Goal: Information Seeking & Learning: Learn about a topic

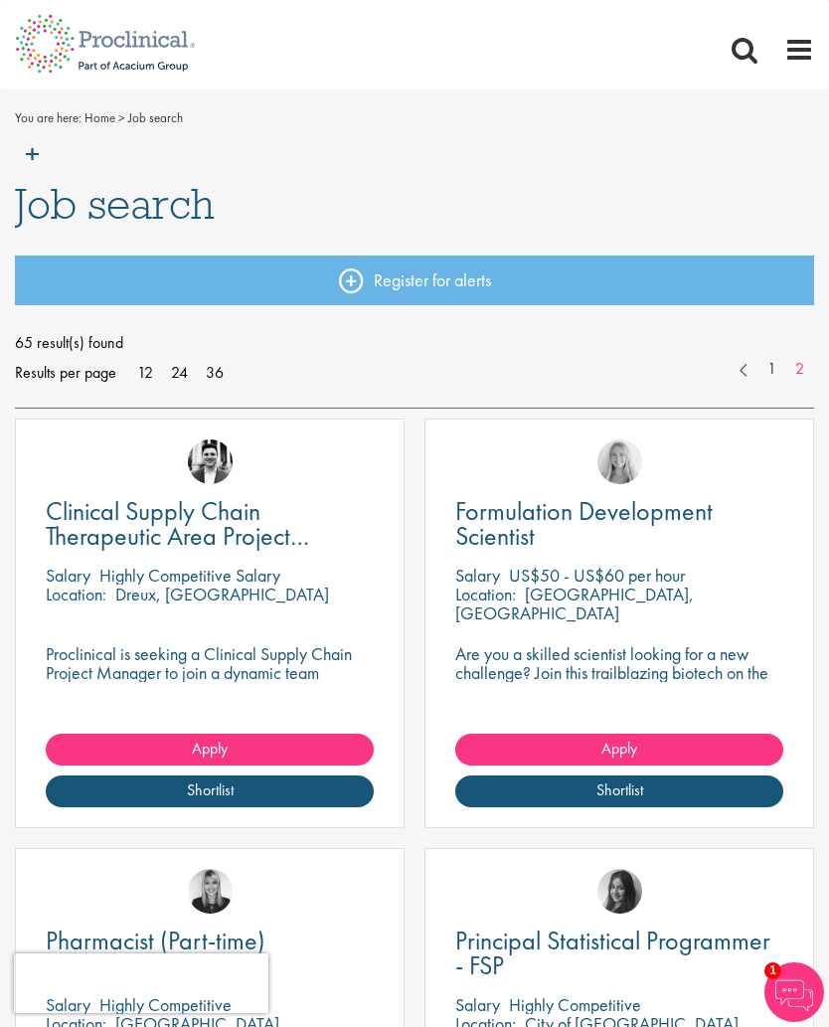
click at [803, 43] on span at bounding box center [799, 50] width 30 height 30
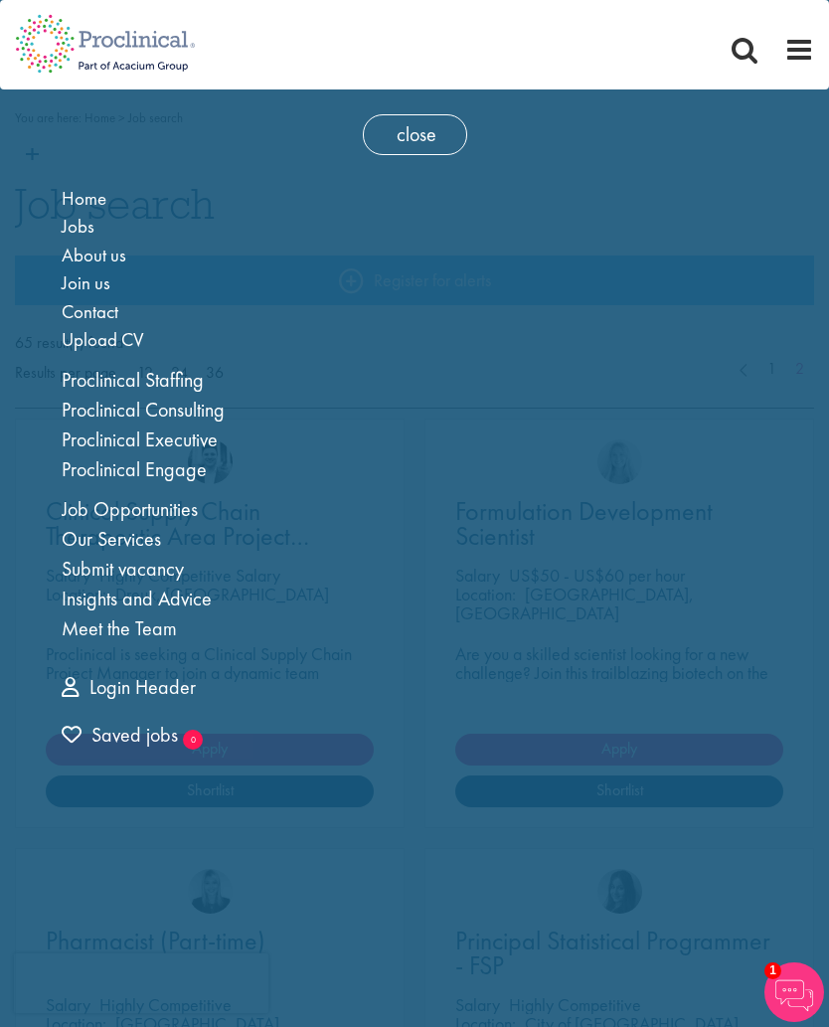
click at [176, 508] on link "Job Opportunities" at bounding box center [130, 509] width 136 height 26
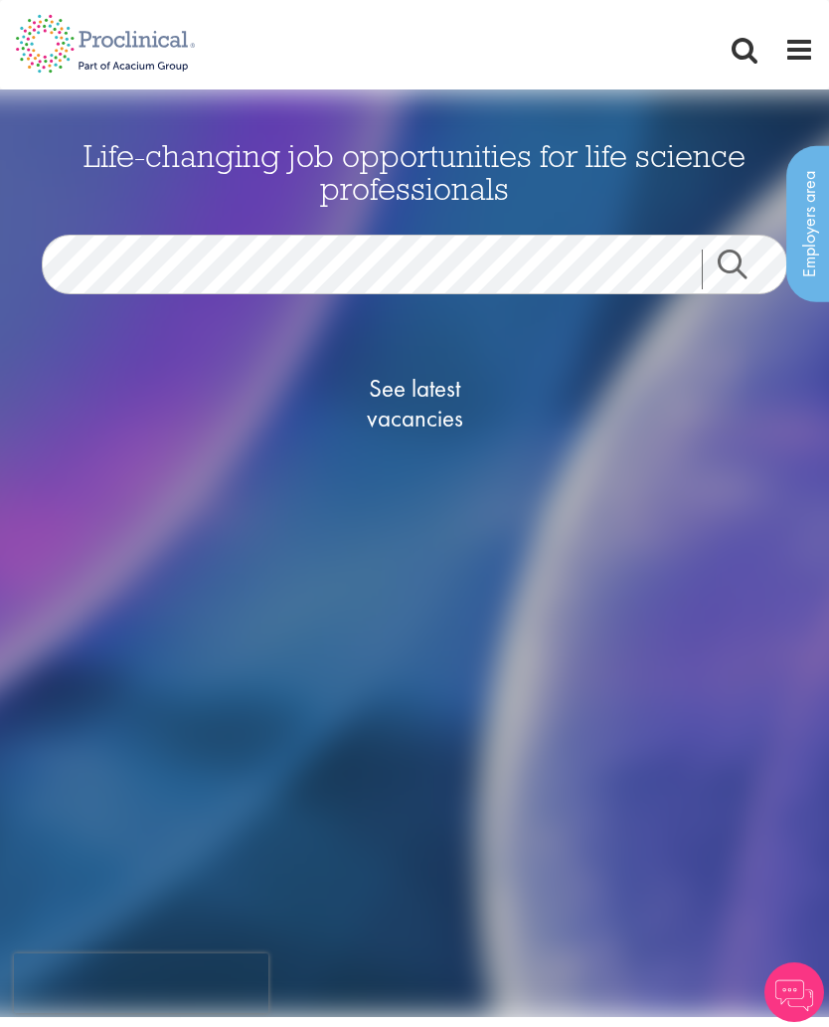
click at [433, 406] on span "See latest vacancies" at bounding box center [414, 404] width 199 height 60
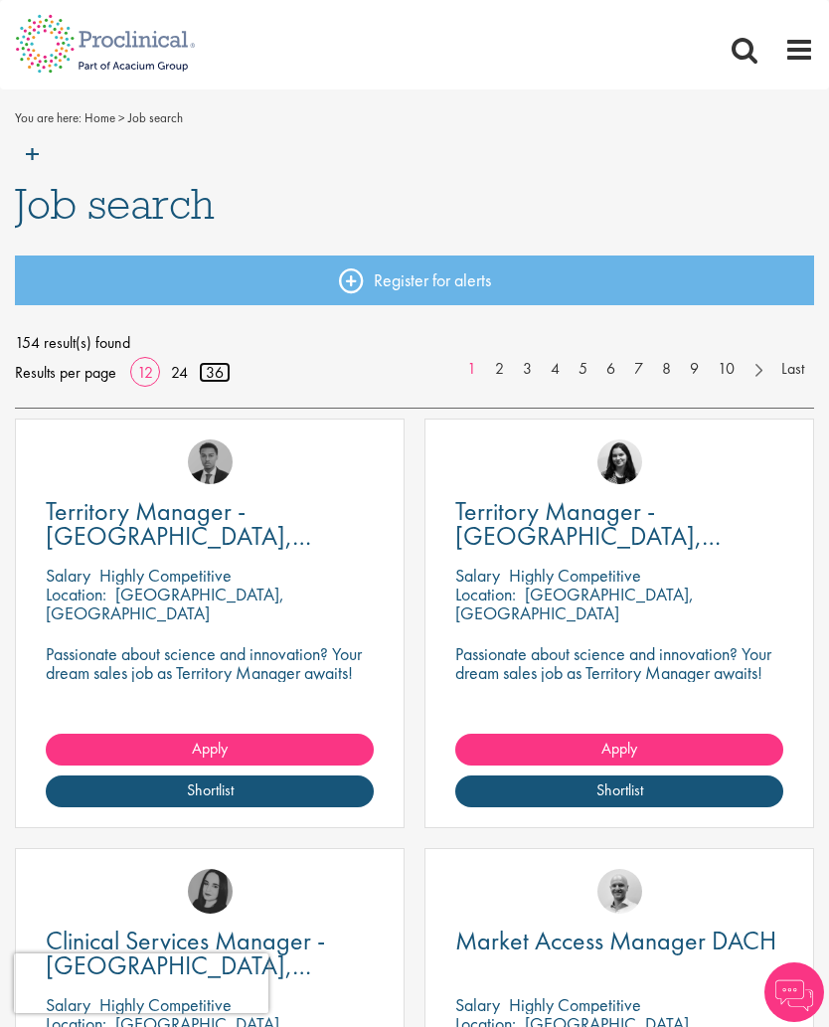
click at [218, 370] on link "36" at bounding box center [215, 372] width 32 height 21
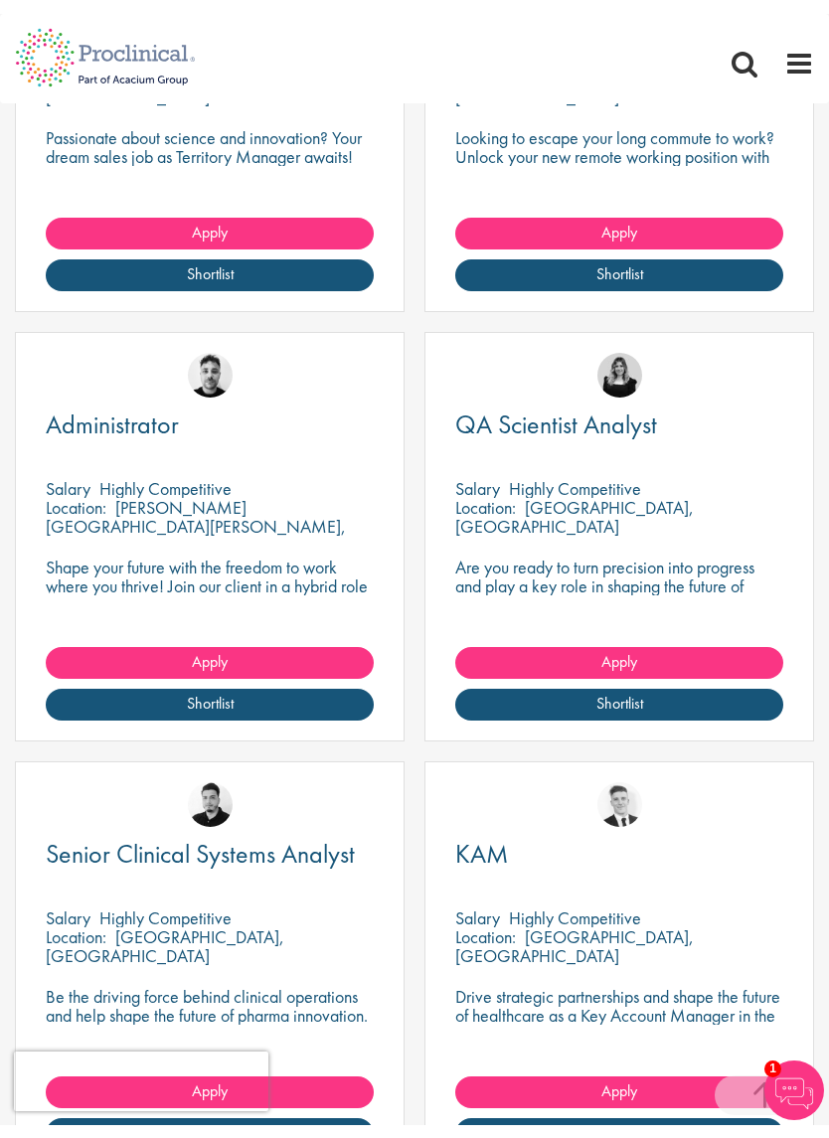
scroll to position [4374, 0]
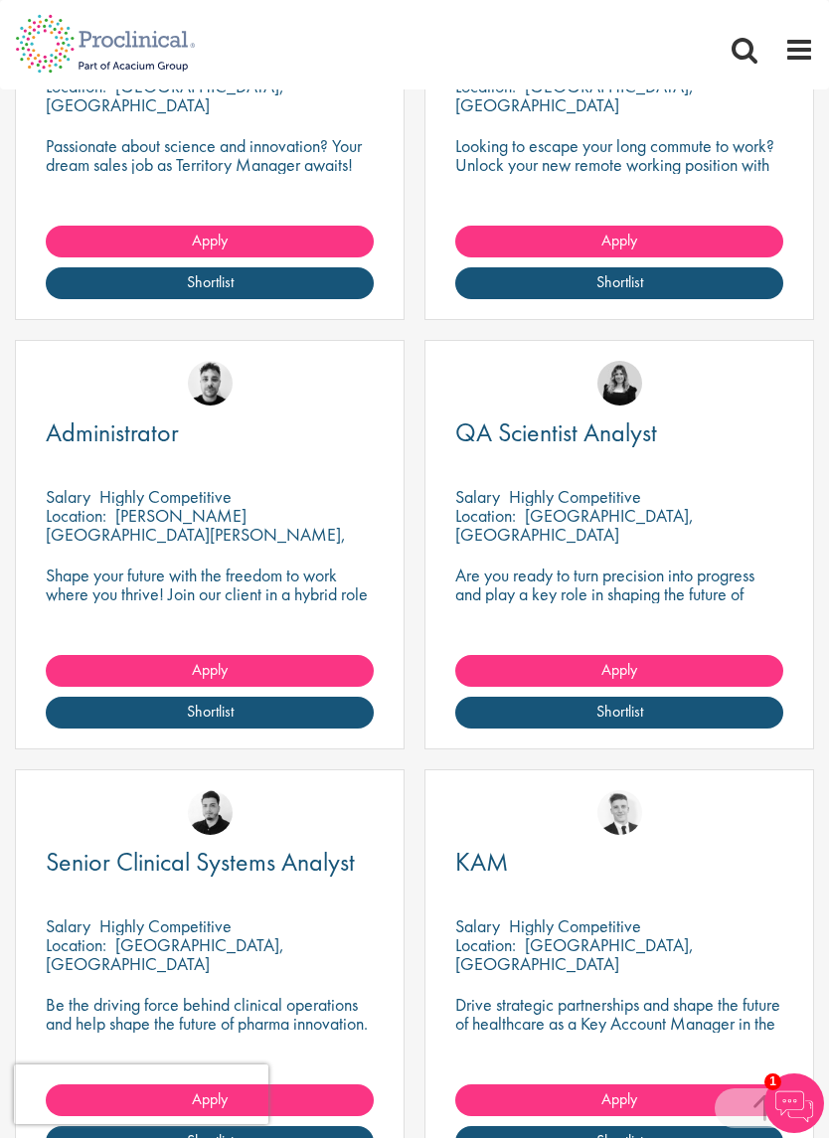
click at [611, 435] on span "QA Scientist Analyst" at bounding box center [556, 433] width 202 height 34
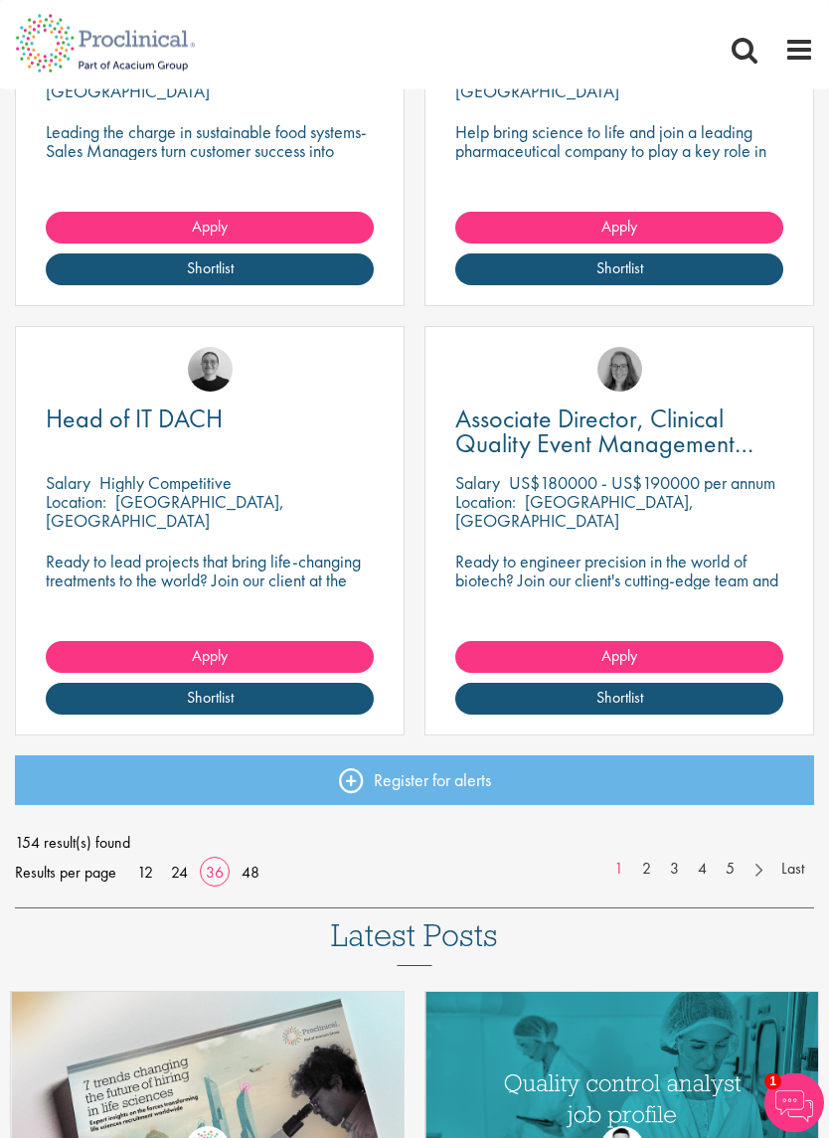
scroll to position [7417, 0]
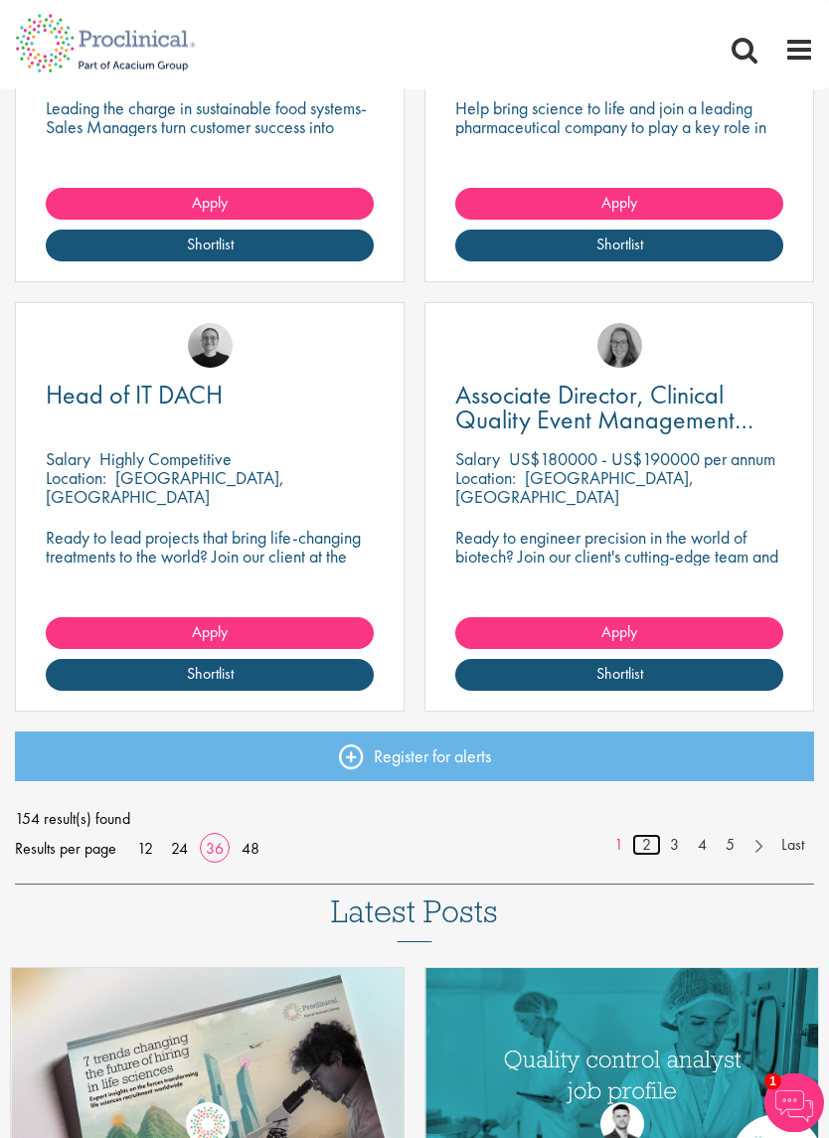
click at [643, 845] on link "2" at bounding box center [646, 846] width 29 height 23
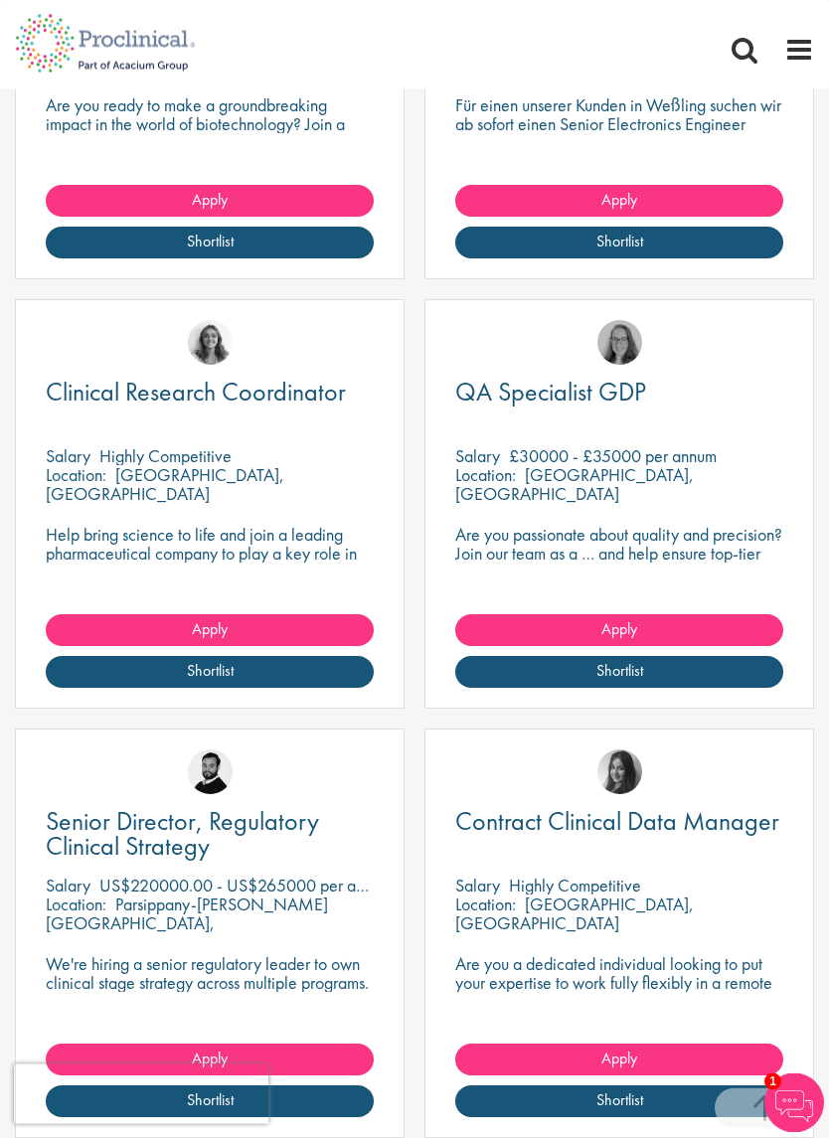
scroll to position [2696, 0]
click at [573, 387] on span "QA Specialist GDP" at bounding box center [550, 392] width 191 height 34
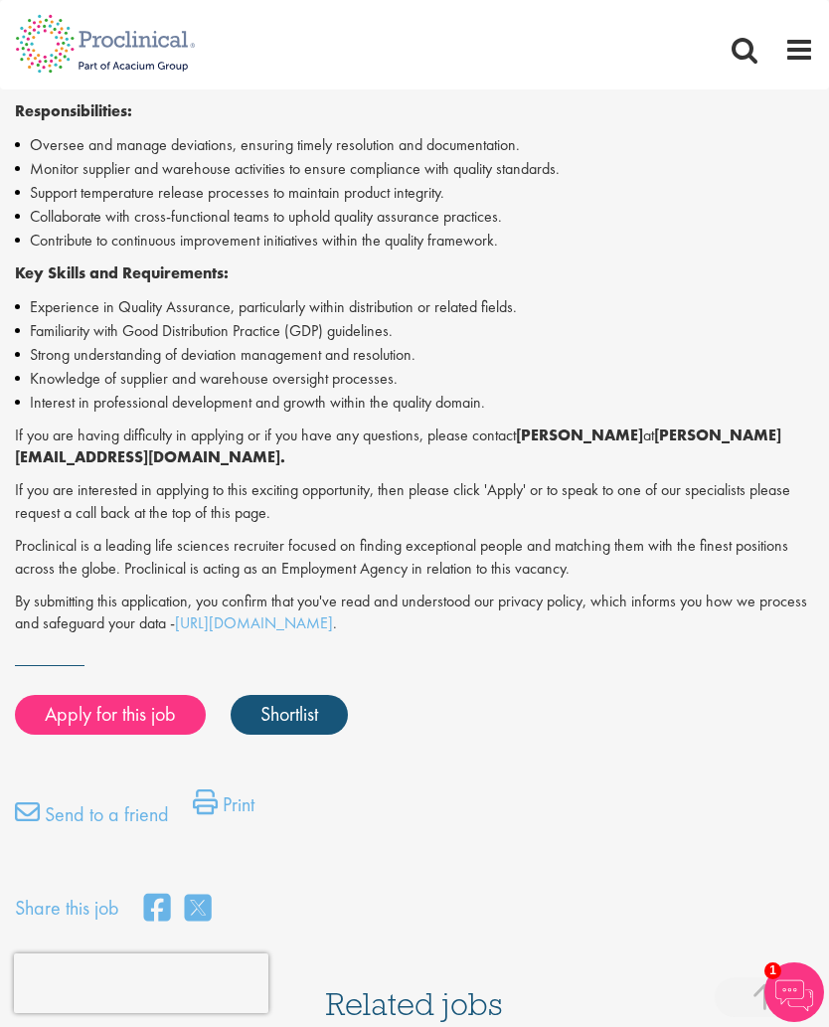
scroll to position [594, 0]
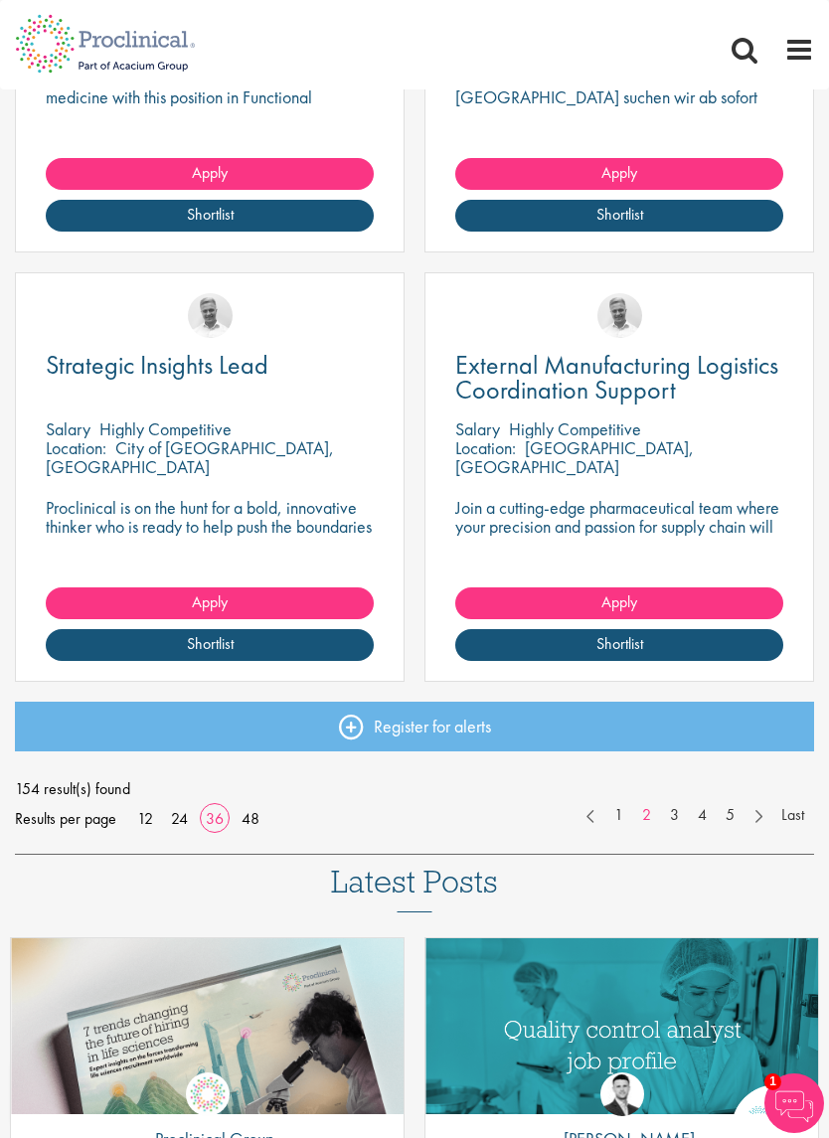
scroll to position [7457, 0]
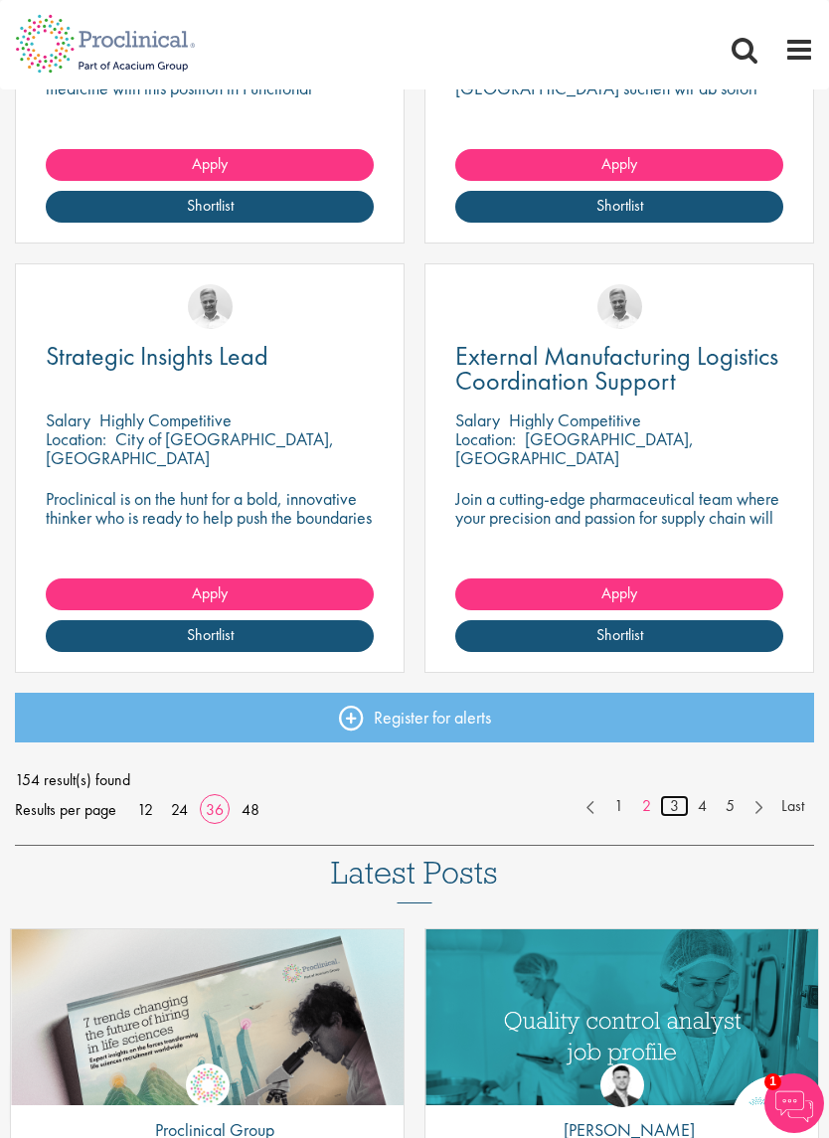
click at [679, 812] on link "3" at bounding box center [674, 806] width 29 height 23
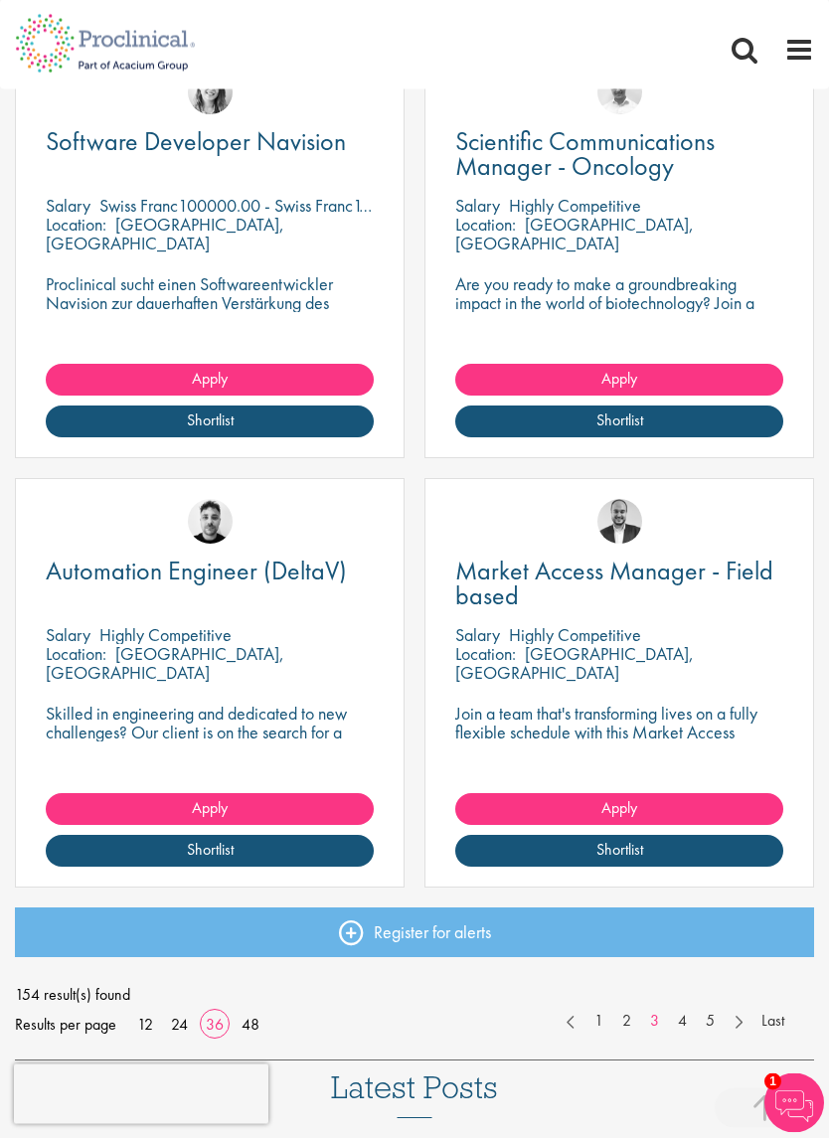
scroll to position [7242, 0]
click at [687, 1013] on link "4" at bounding box center [682, 1021] width 29 height 23
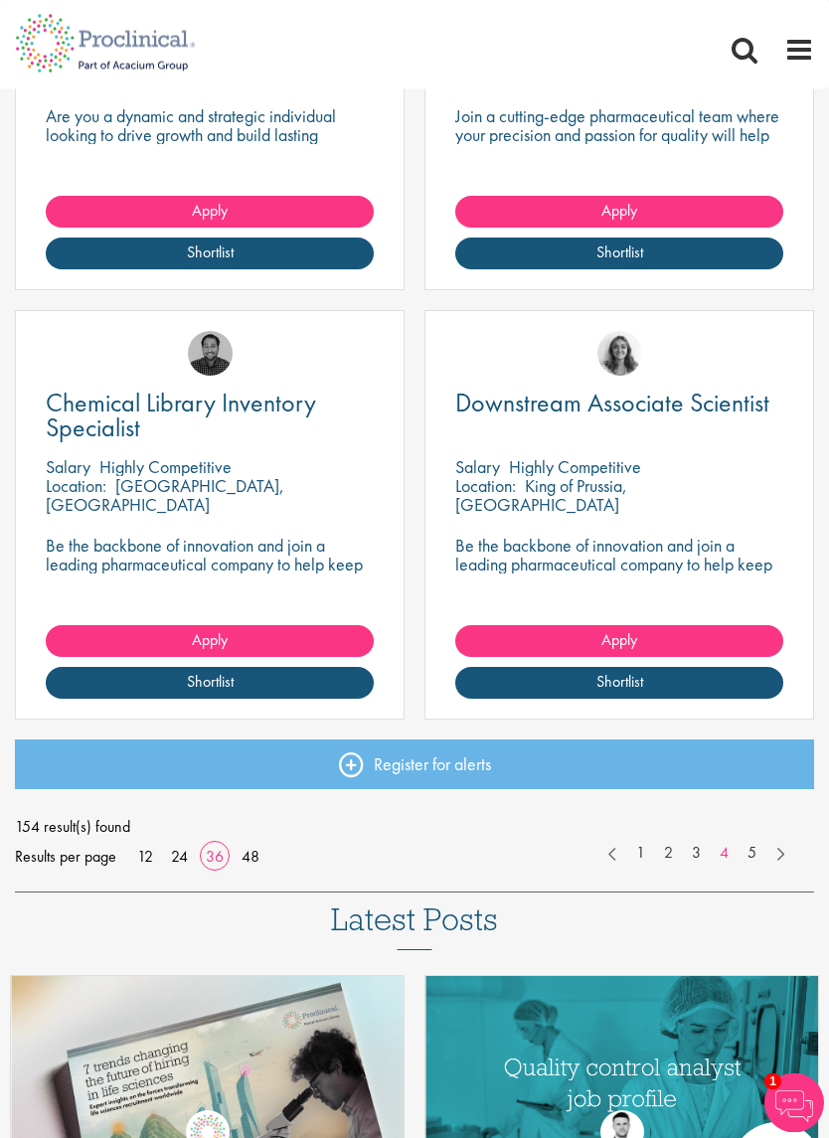
scroll to position [7411, 0]
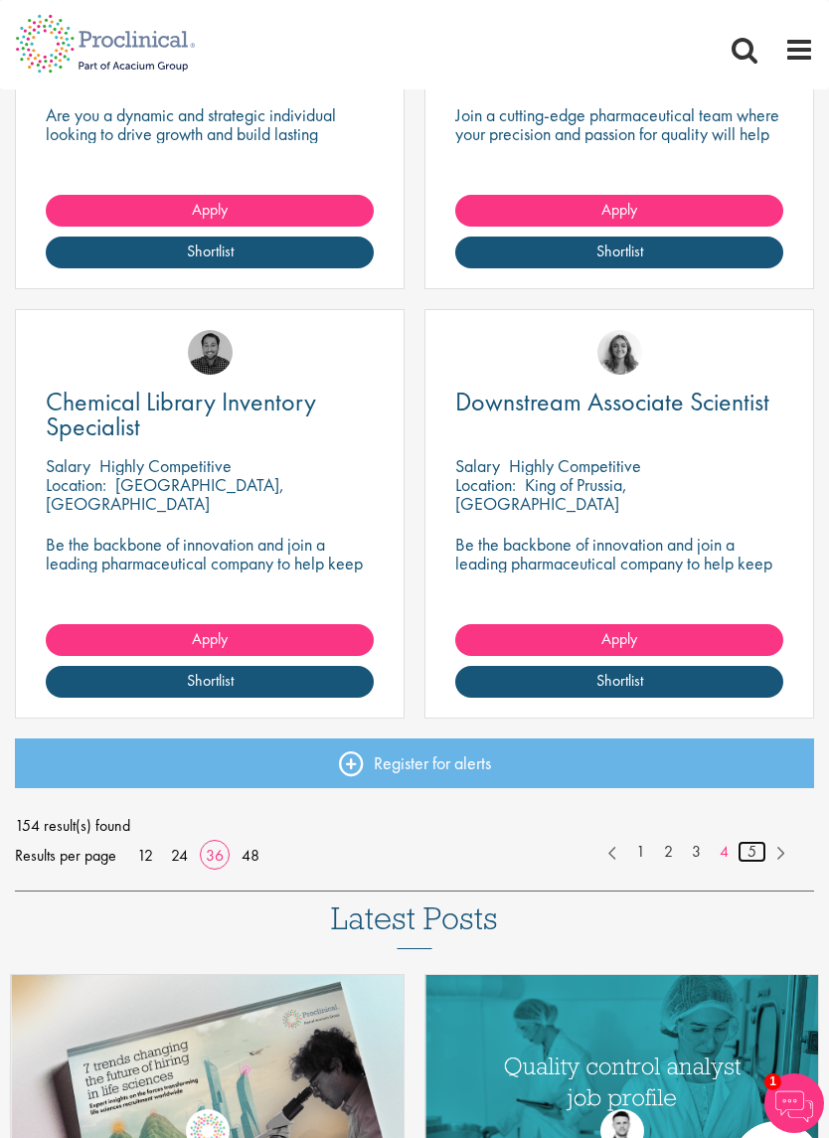
click at [755, 845] on link "5" at bounding box center [752, 852] width 29 height 23
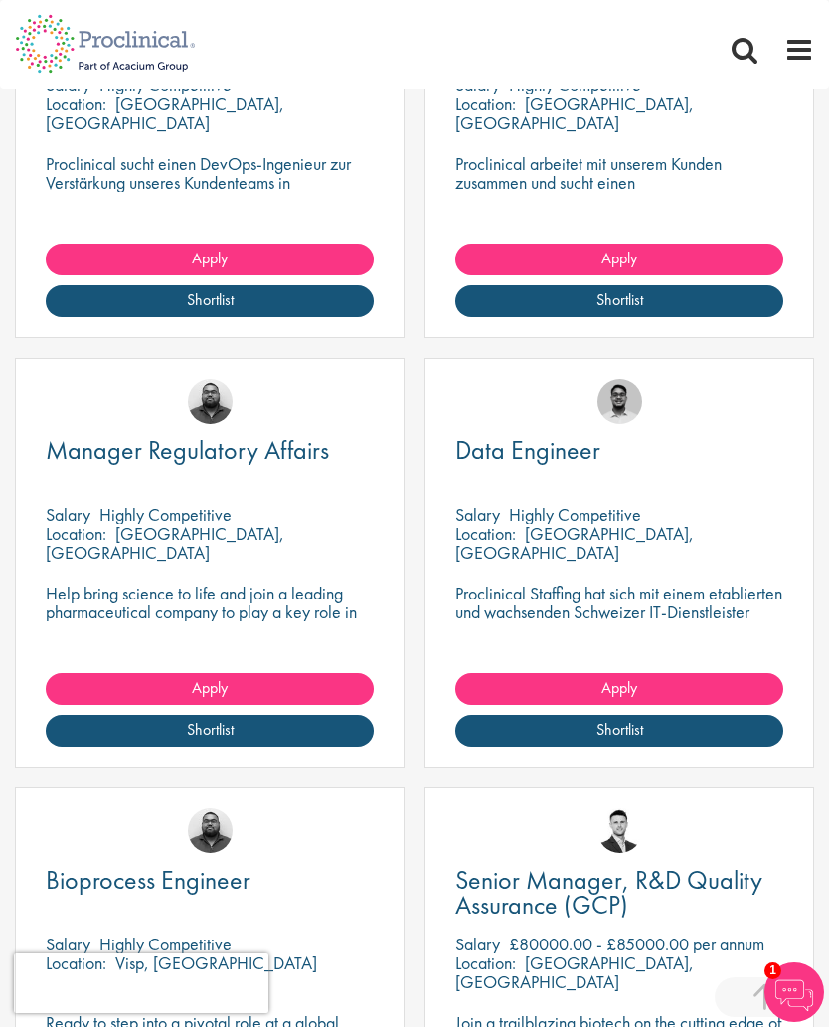
scroll to position [1338, 0]
